Goal: Transaction & Acquisition: Purchase product/service

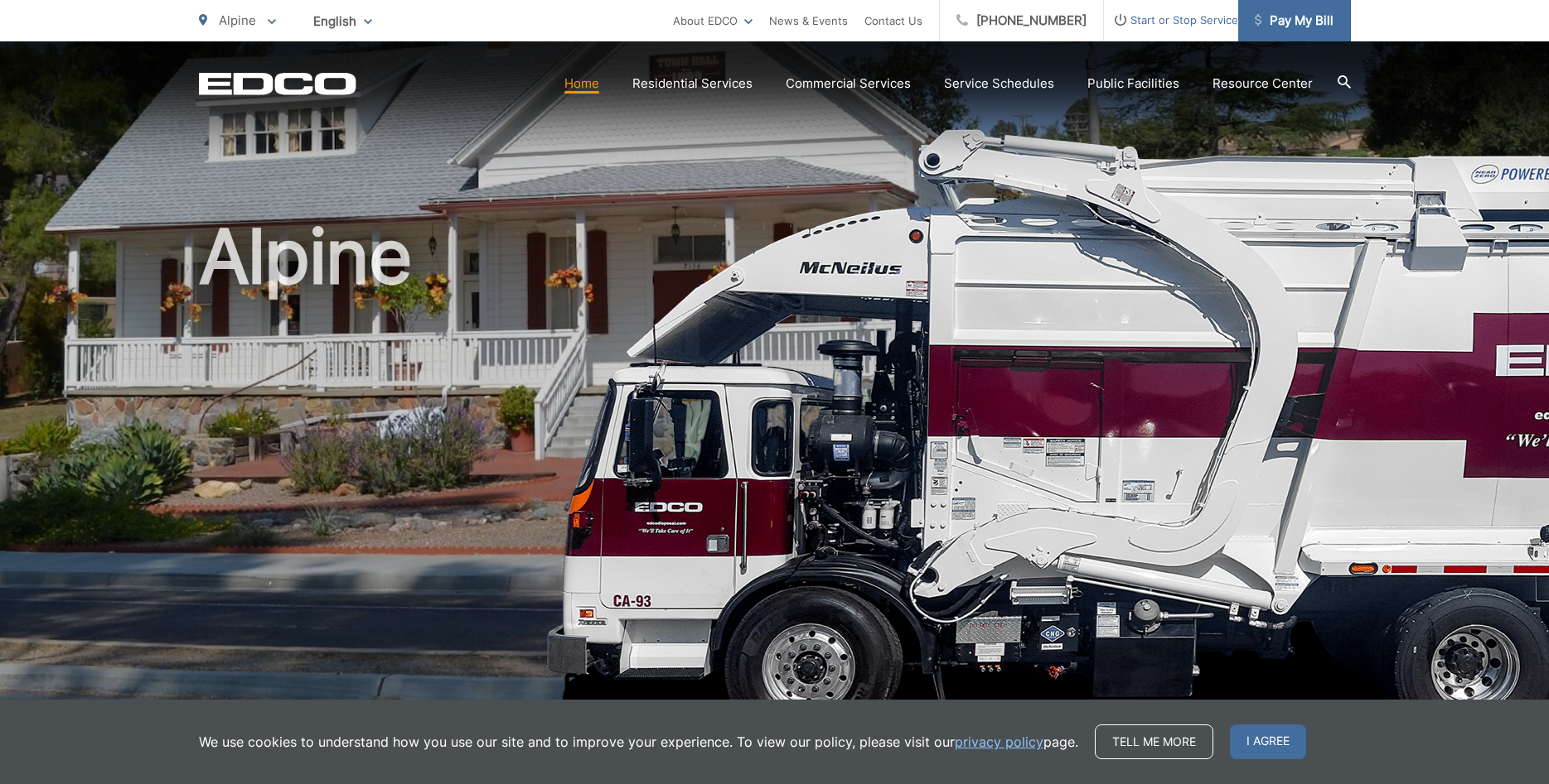
click at [1269, 23] on span "Pay My Bill" at bounding box center [1294, 20] width 79 height 20
click at [1293, 23] on span "Pay My Bill" at bounding box center [1294, 20] width 79 height 20
click at [1230, 744] on span "I agree" at bounding box center [1267, 742] width 76 height 35
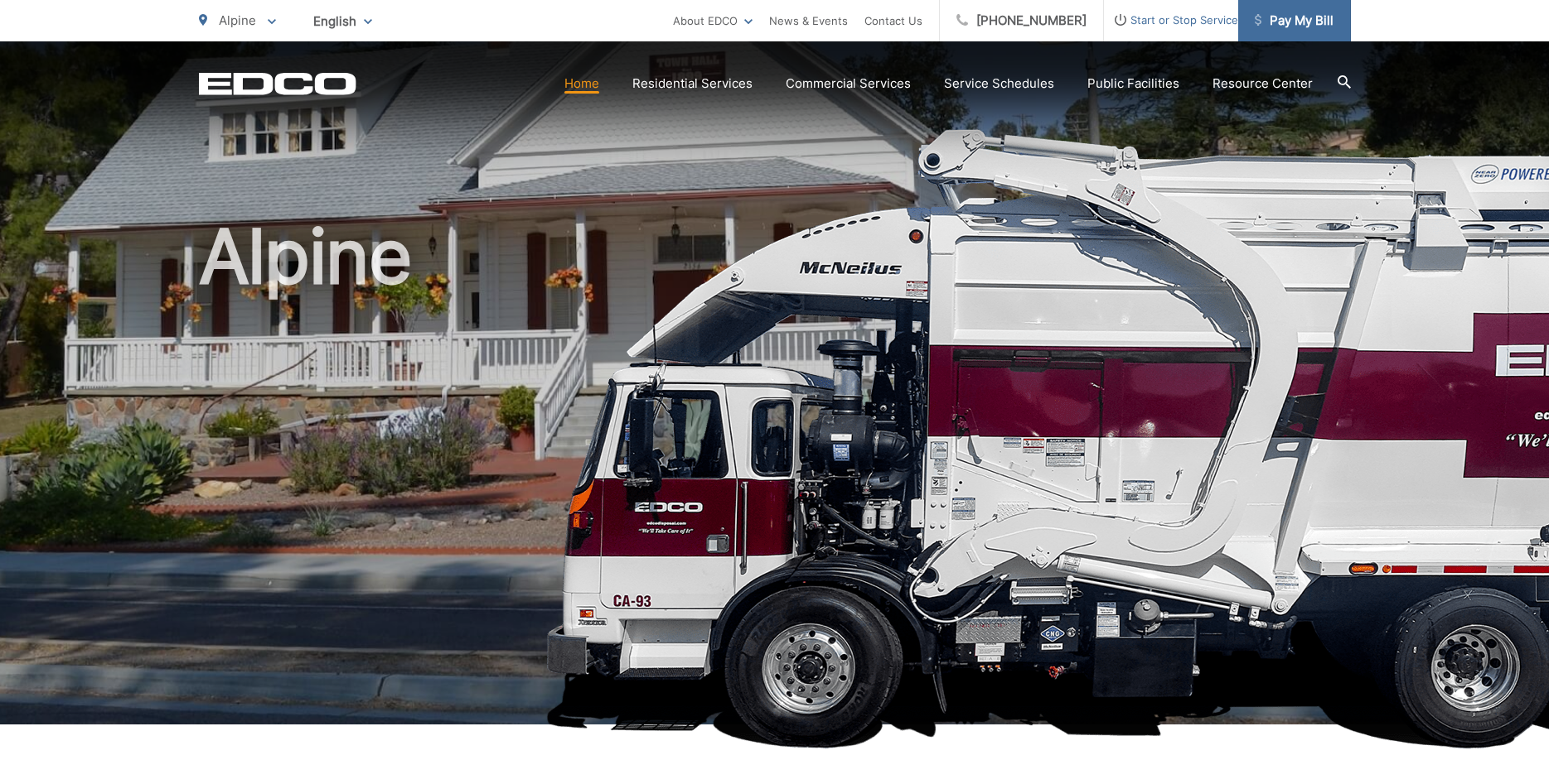
click at [1302, 20] on span "Pay My Bill" at bounding box center [1294, 20] width 79 height 20
click at [599, 87] on link "Home" at bounding box center [581, 83] width 35 height 20
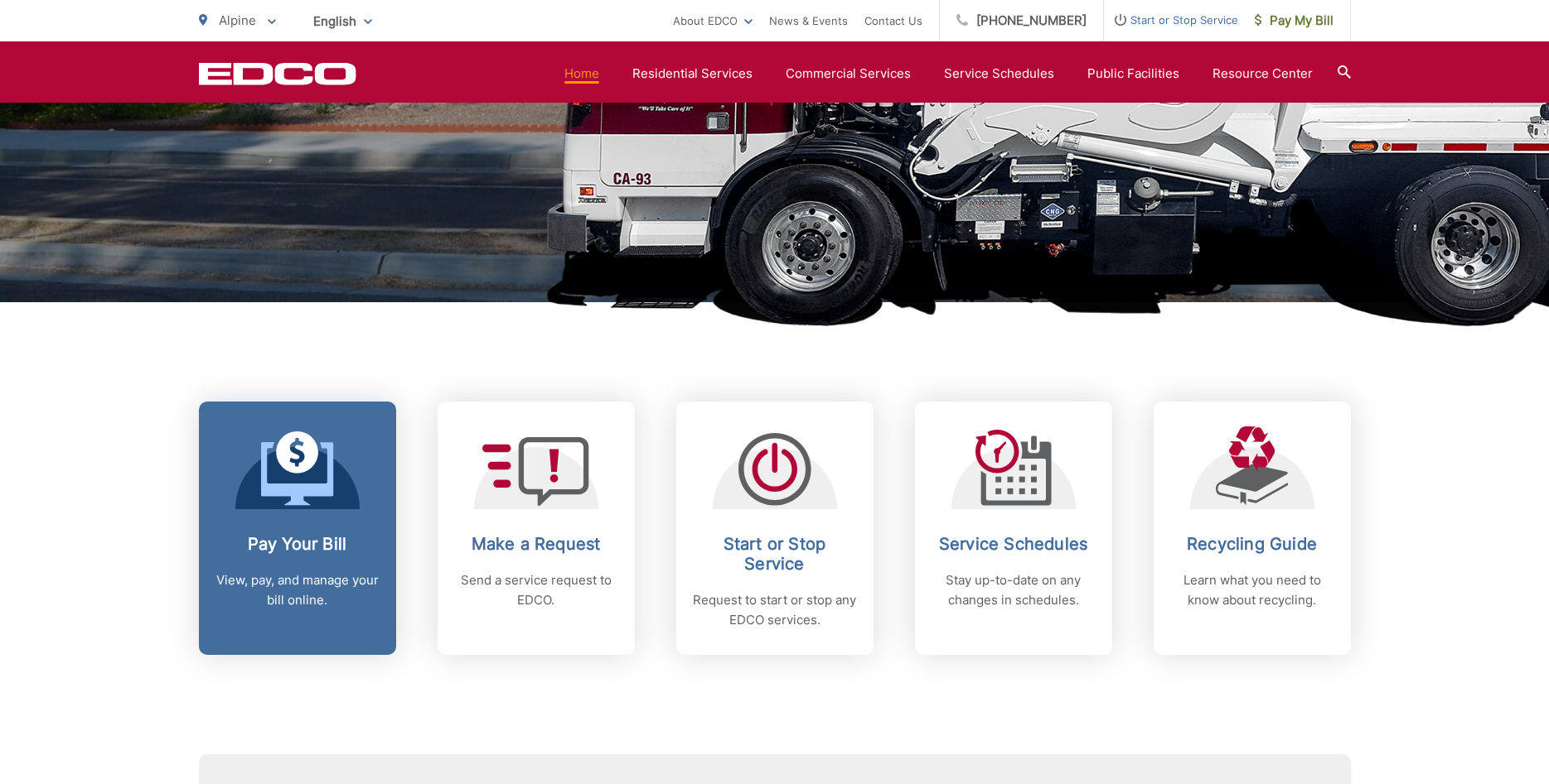
click at [315, 535] on h2 "Pay Your Bill" at bounding box center [298, 544] width 164 height 20
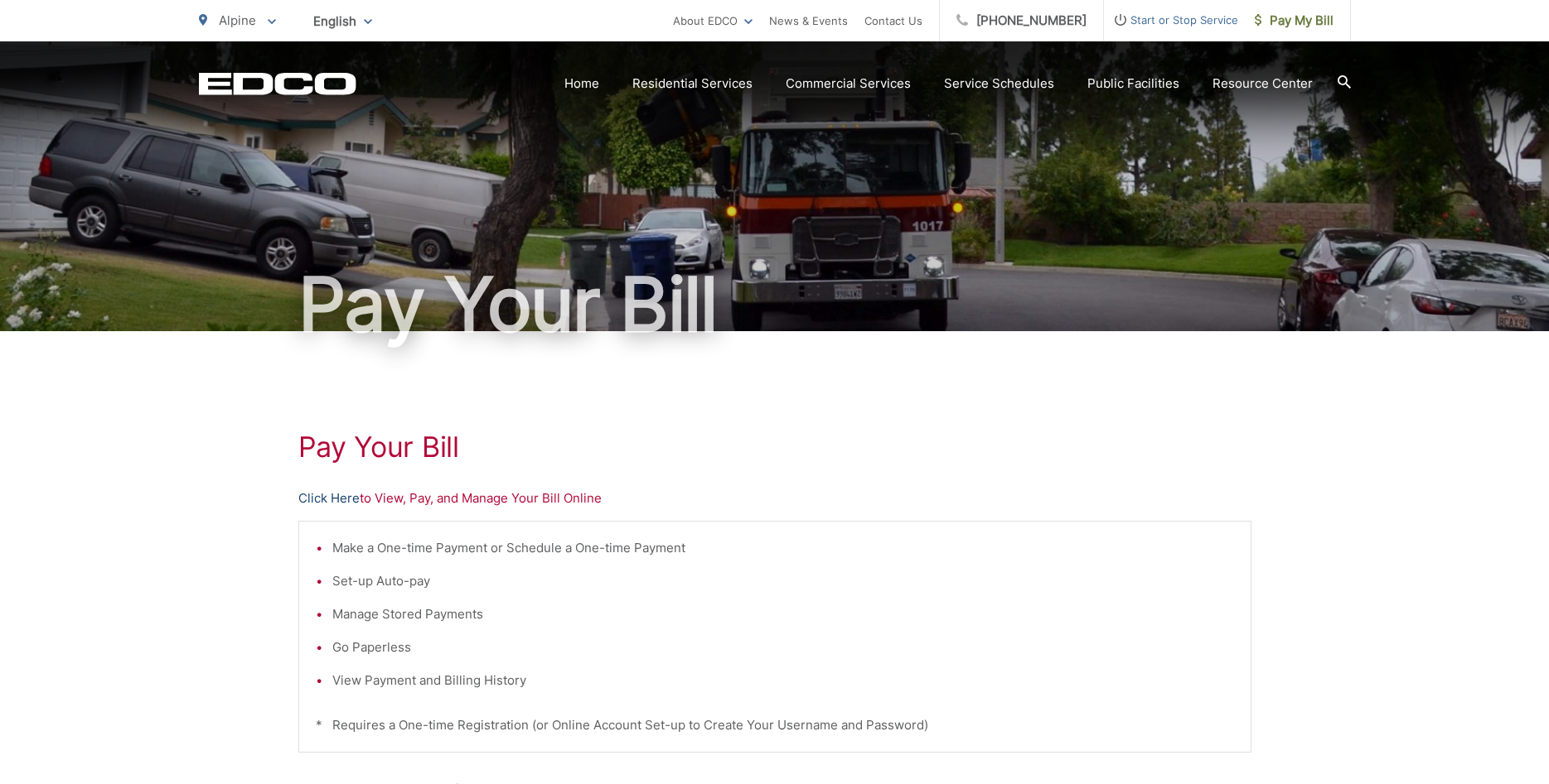
click at [340, 499] on link "Click Here" at bounding box center [329, 498] width 61 height 20
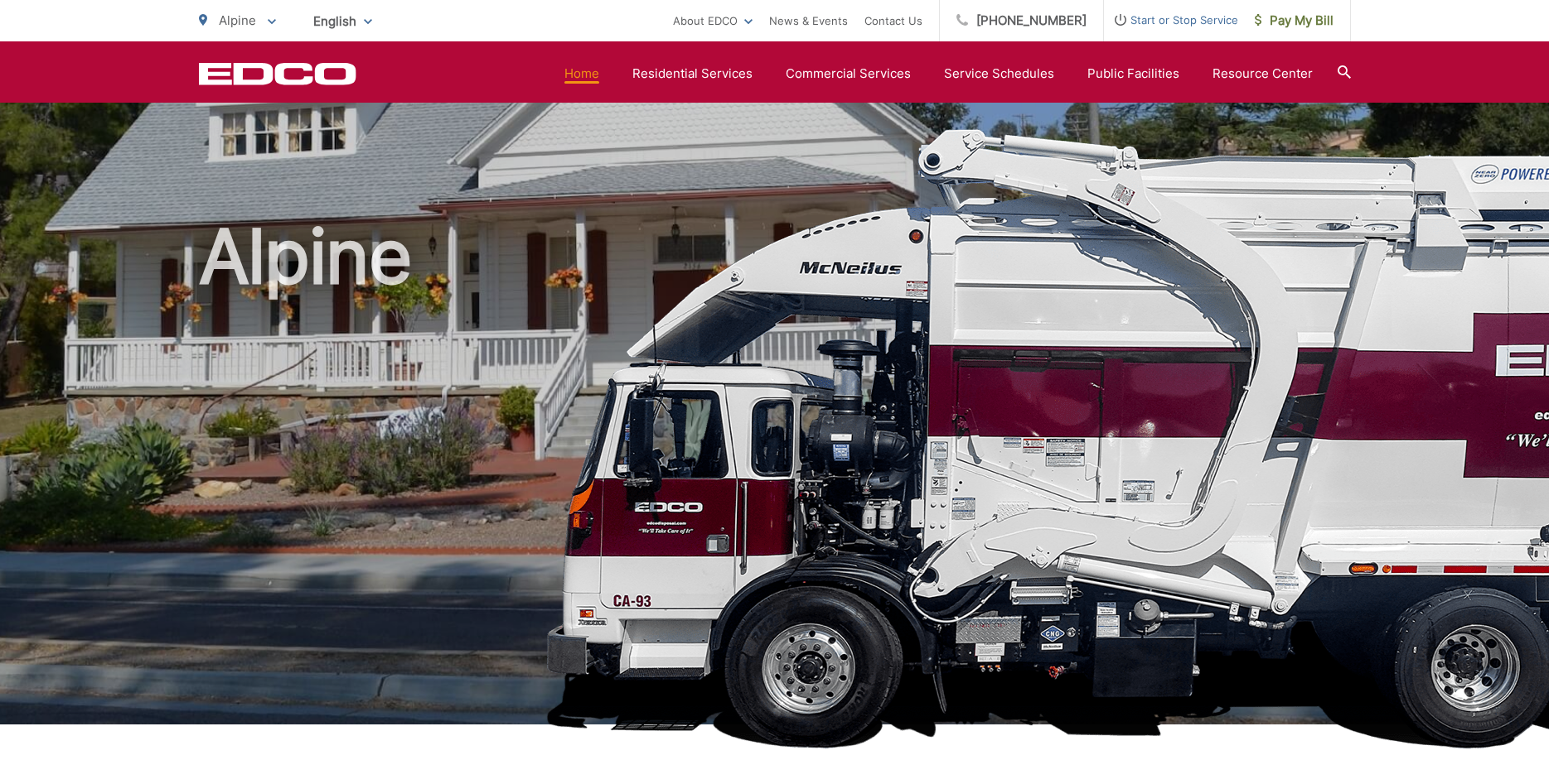
scroll to position [423, 0]
